Goal: Contribute content

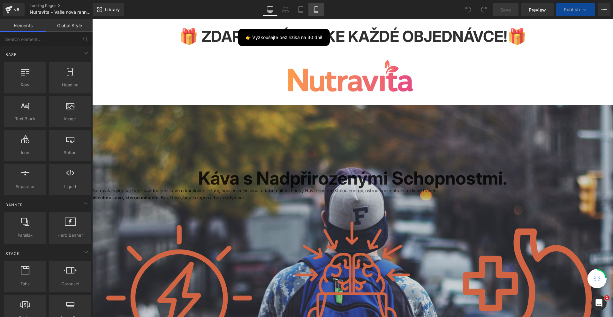
click at [319, 12] on icon at bounding box center [316, 9] width 6 height 6
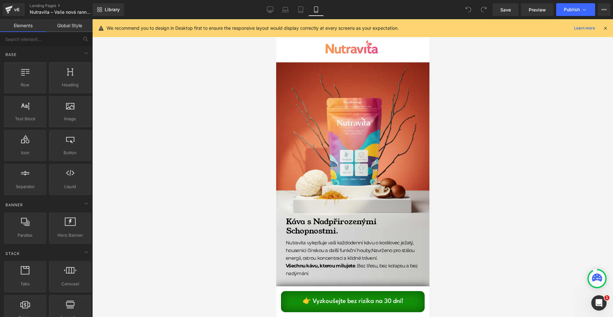
click at [608, 27] on icon at bounding box center [606, 28] width 6 height 6
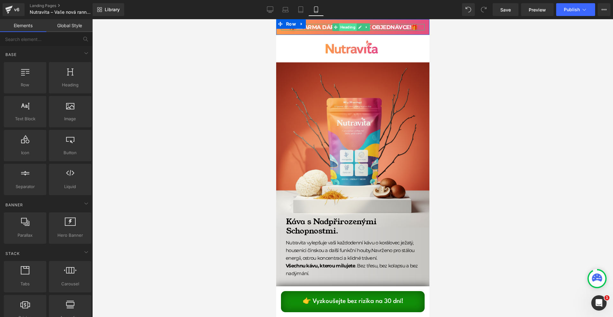
click at [343, 26] on span "Heading" at bounding box center [348, 27] width 18 height 8
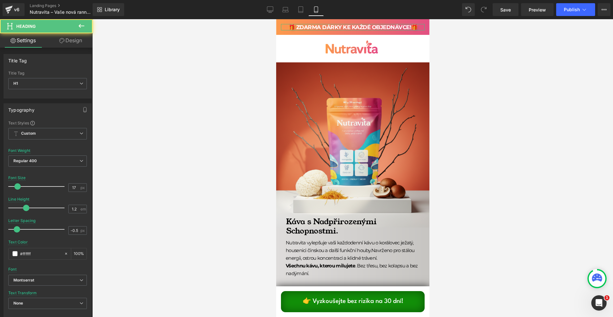
click at [56, 42] on link "Design" at bounding box center [71, 40] width 46 height 14
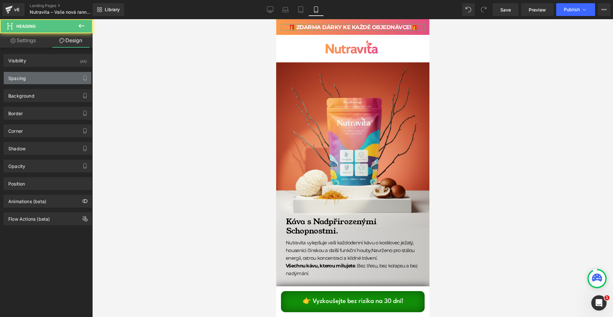
click at [38, 78] on div "Spacing" at bounding box center [48, 78] width 88 height 12
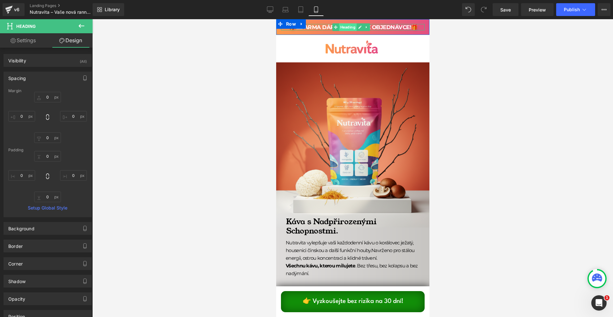
click at [351, 25] on span "Heading" at bounding box center [348, 27] width 18 height 8
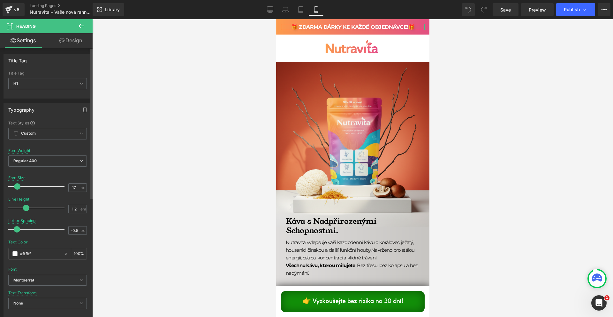
click at [18, 184] on span at bounding box center [17, 186] width 6 height 6
click at [411, 25] on div at bounding box center [353, 25] width 144 height 2
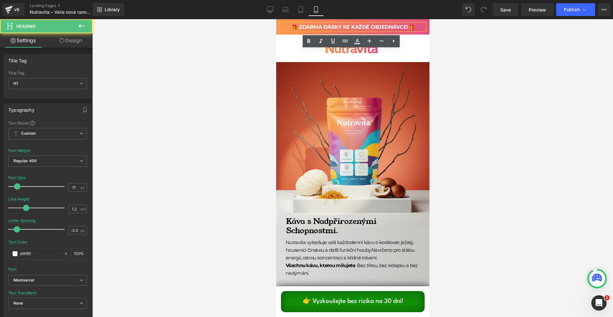
click at [407, 27] on strong "🎁 ZDARMA DÁRKY KE KAŽDÉ OBJEDNÁVCE!🎁" at bounding box center [352, 27] width 123 height 6
click at [514, 59] on div at bounding box center [352, 167] width 521 height 297
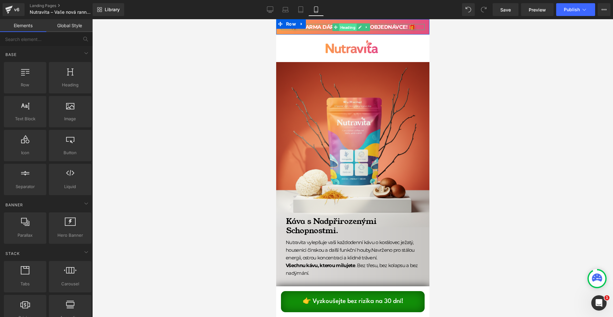
click at [348, 28] on span "Heading" at bounding box center [348, 27] width 18 height 8
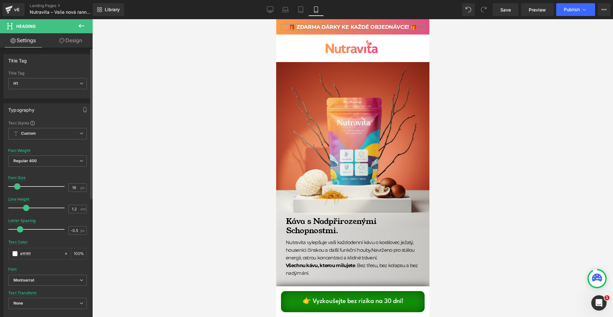
click at [20, 230] on span at bounding box center [20, 229] width 6 height 6
click at [21, 229] on span at bounding box center [21, 229] width 6 height 6
click at [513, 8] on link "Save" at bounding box center [506, 9] width 26 height 13
click at [581, 13] on button "Publish" at bounding box center [575, 9] width 39 height 13
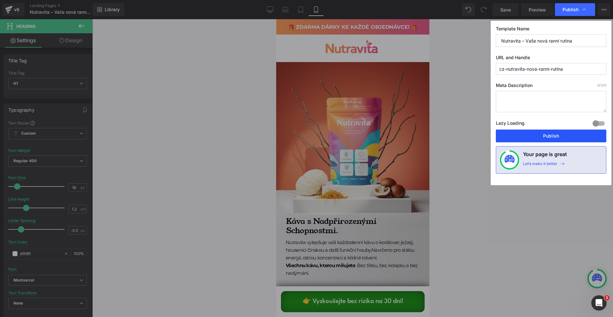
click at [551, 136] on button "Publish" at bounding box center [551, 135] width 111 height 13
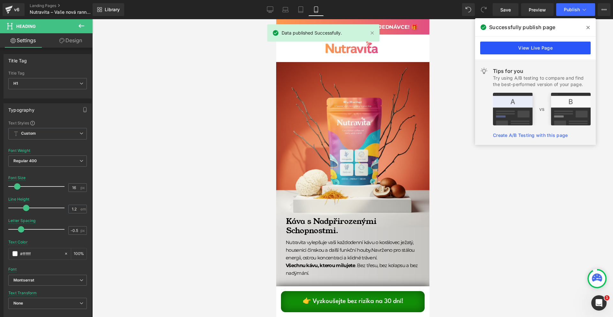
click at [562, 44] on link "View Live Page" at bounding box center [535, 48] width 111 height 13
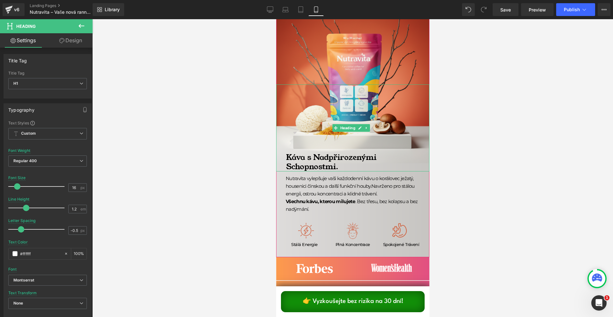
scroll to position [128, 0]
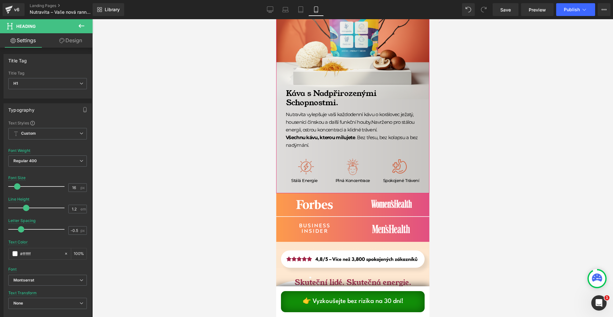
click at [362, 154] on span "Káva s Nadpřirozenými Schopnostmi. Heading Nutravita vylepšuje vaši každodenní …" at bounding box center [352, 102] width 153 height 182
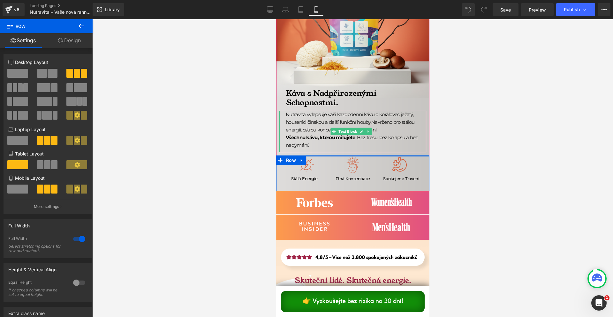
drag, startPoint x: 363, startPoint y: 156, endPoint x: 370, endPoint y: 142, distance: 15.6
click at [368, 144] on span "Káva s Nadpřirozenými Schopnostmi. Heading Nutravita vylepšuje vaši každodenní …" at bounding box center [352, 101] width 153 height 180
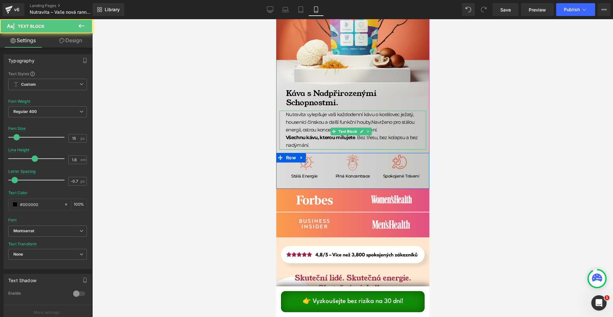
drag, startPoint x: 315, startPoint y: 150, endPoint x: 318, endPoint y: 148, distance: 4.1
click at [318, 148] on div "Nutravita vylepšuje vaši každodenní kávu o korálovec ježatý, housenici čínskou …" at bounding box center [352, 130] width 147 height 39
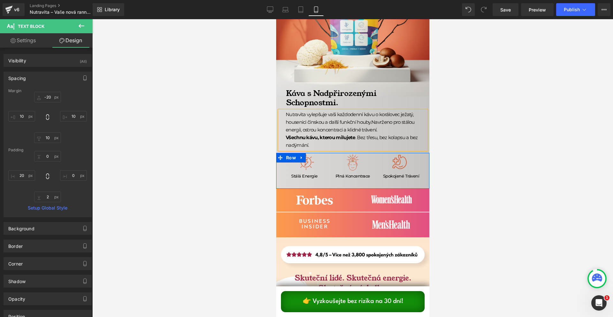
click at [507, 116] on div at bounding box center [352, 167] width 521 height 297
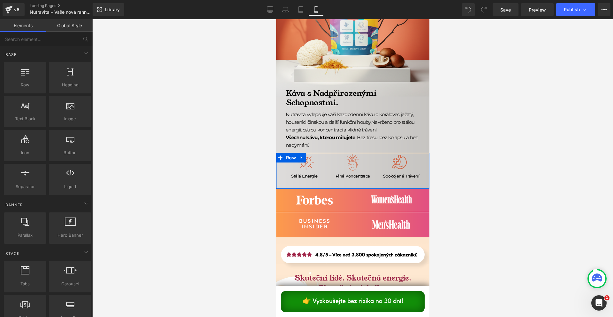
scroll to position [0, 0]
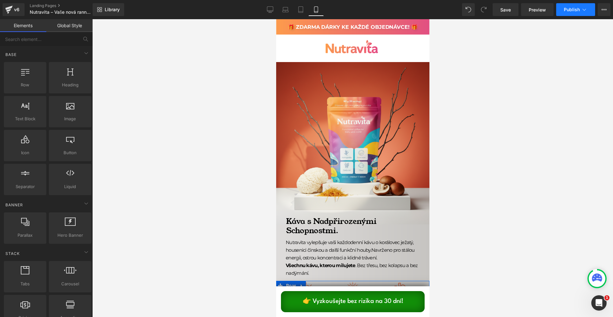
click at [575, 3] on button "Publish" at bounding box center [575, 9] width 39 height 13
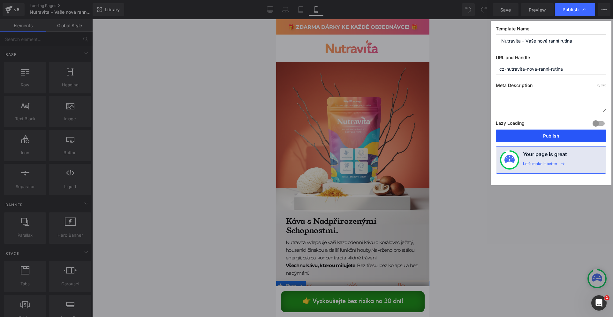
click at [551, 139] on button "Publish" at bounding box center [551, 135] width 111 height 13
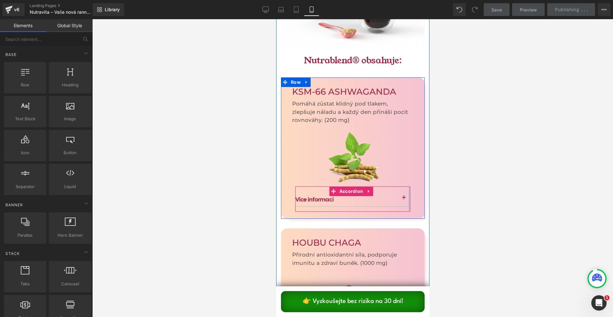
scroll to position [1374, 0]
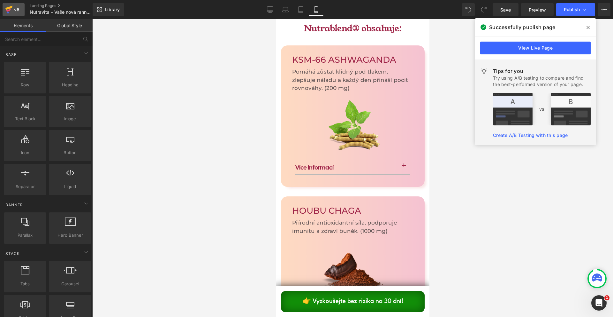
click at [18, 7] on div "v6" at bounding box center [17, 9] width 8 height 8
